Goal: Transaction & Acquisition: Purchase product/service

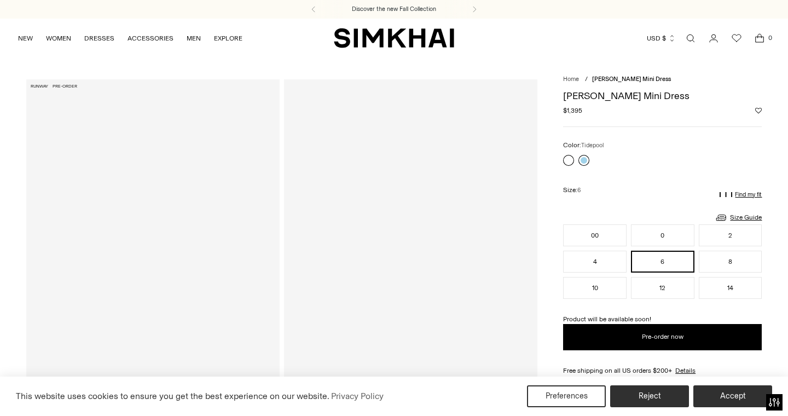
click at [587, 157] on link at bounding box center [583, 160] width 11 height 11
